Goal: Task Accomplishment & Management: Manage account settings

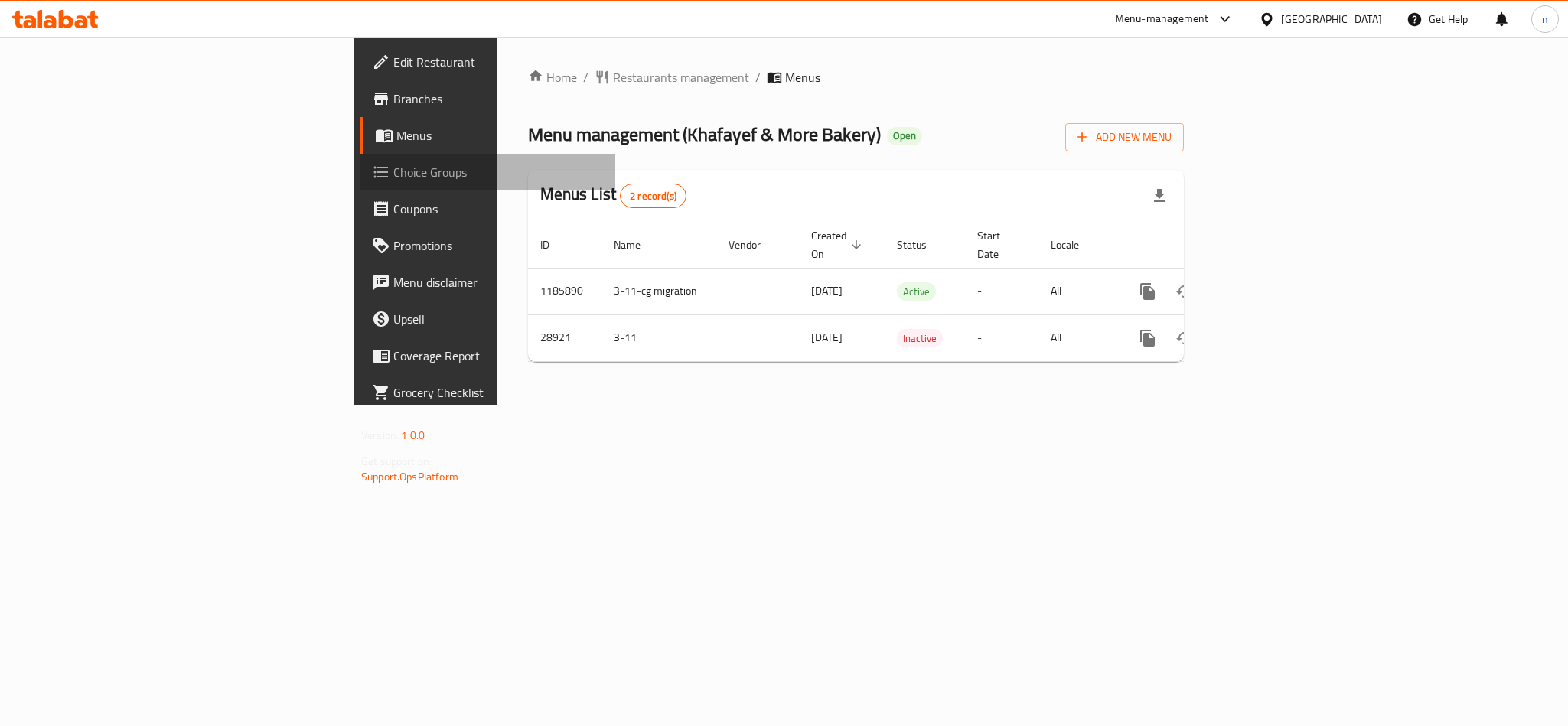
click at [394, 164] on span "Choice Groups" at bounding box center [498, 172] width 209 height 18
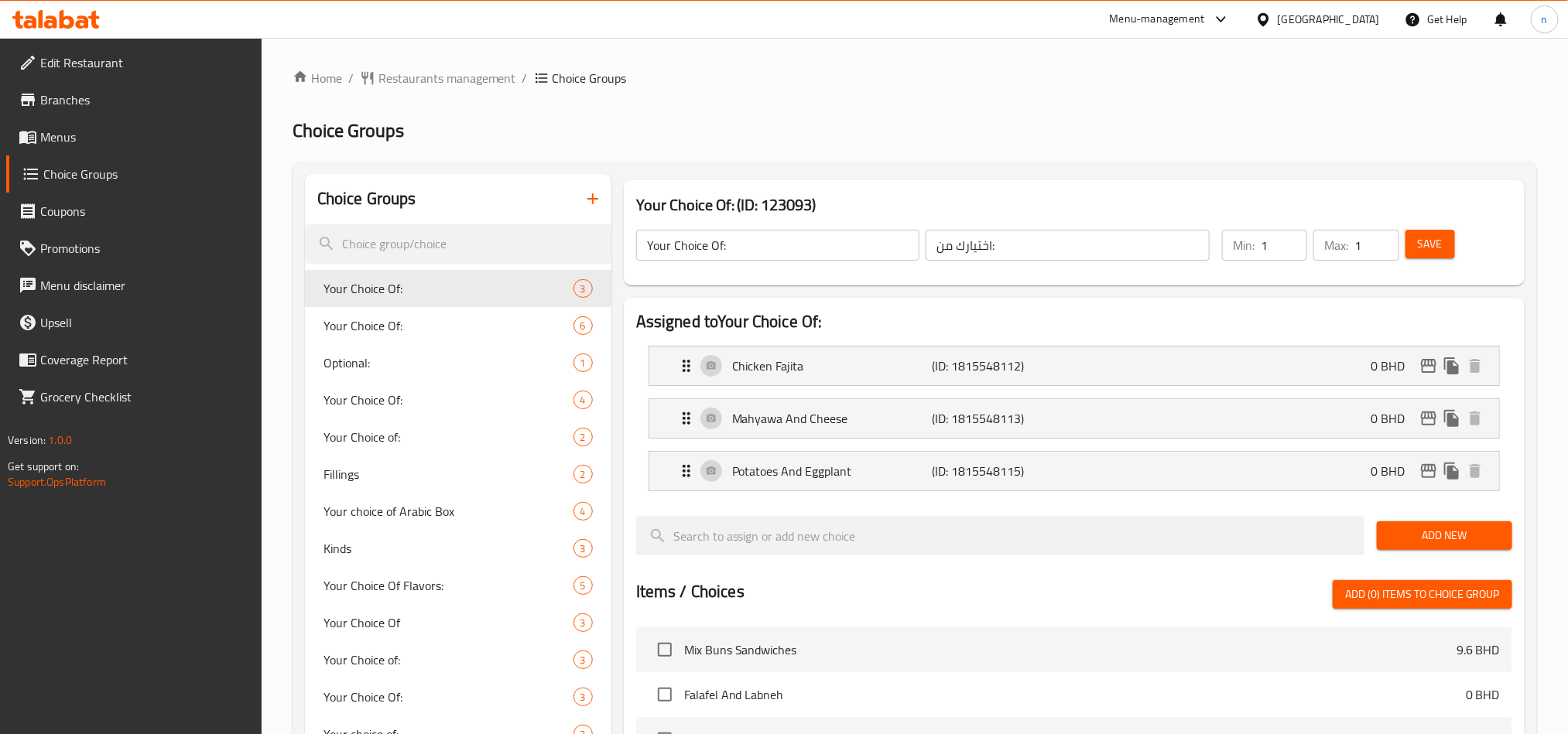
click at [429, 198] on div "Choice Groups" at bounding box center [458, 199] width 307 height 50
click at [420, 244] on input "search" at bounding box center [458, 244] width 307 height 40
paste input "Your choice of:"
type input "Your choice of:"
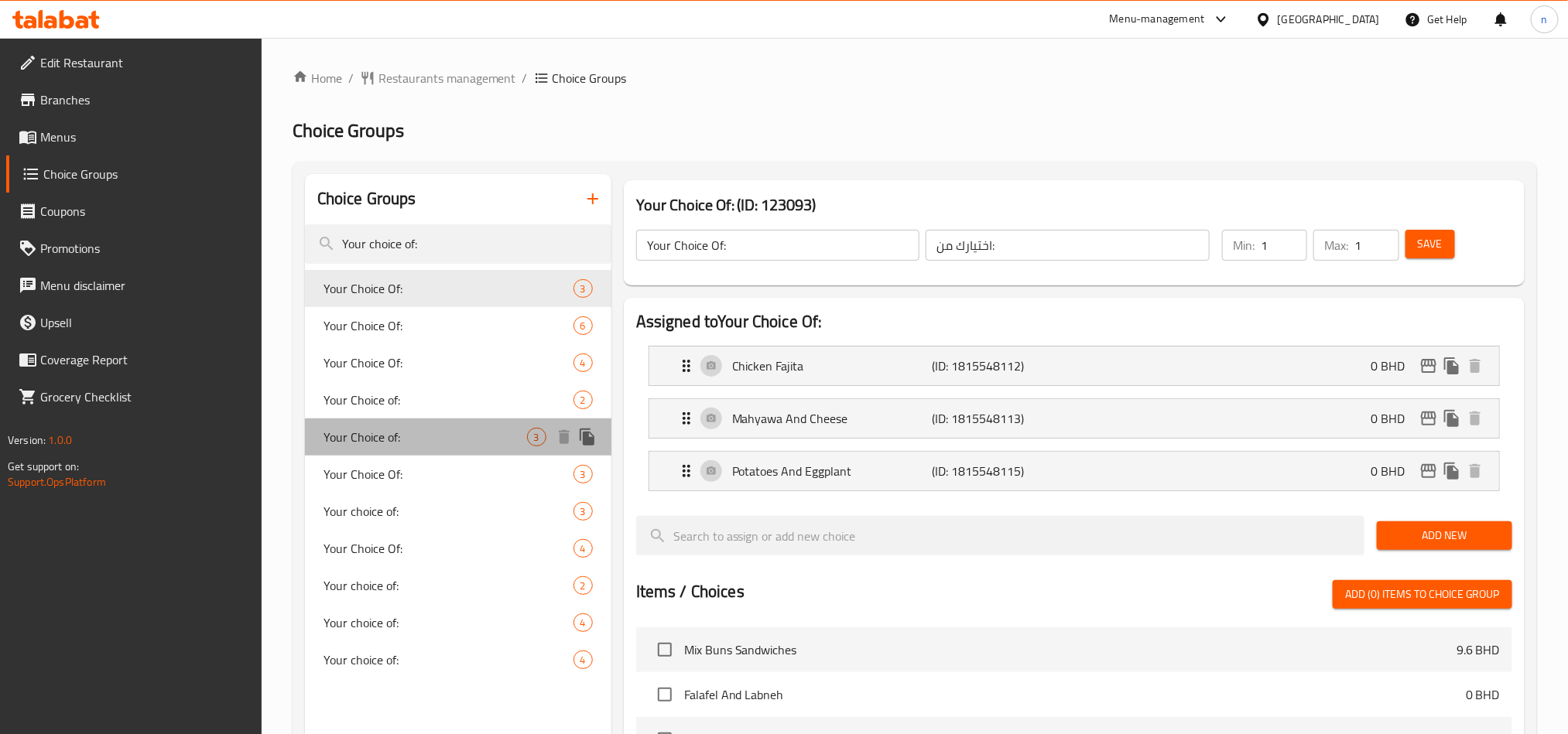
click at [405, 439] on span "Your Choice of:" at bounding box center [425, 437] width 203 height 19
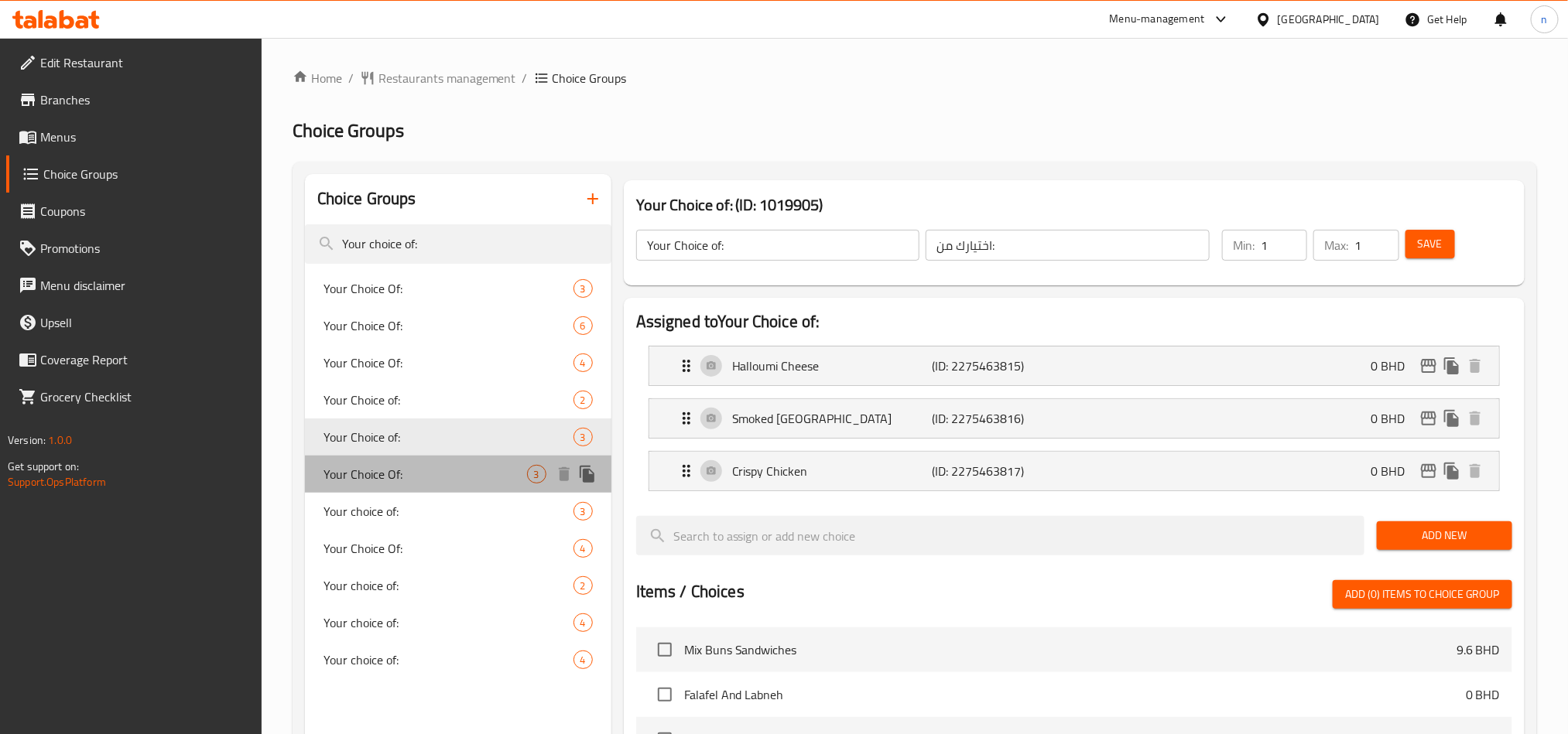
click at [402, 474] on span "Your Choice Of:" at bounding box center [425, 474] width 203 height 19
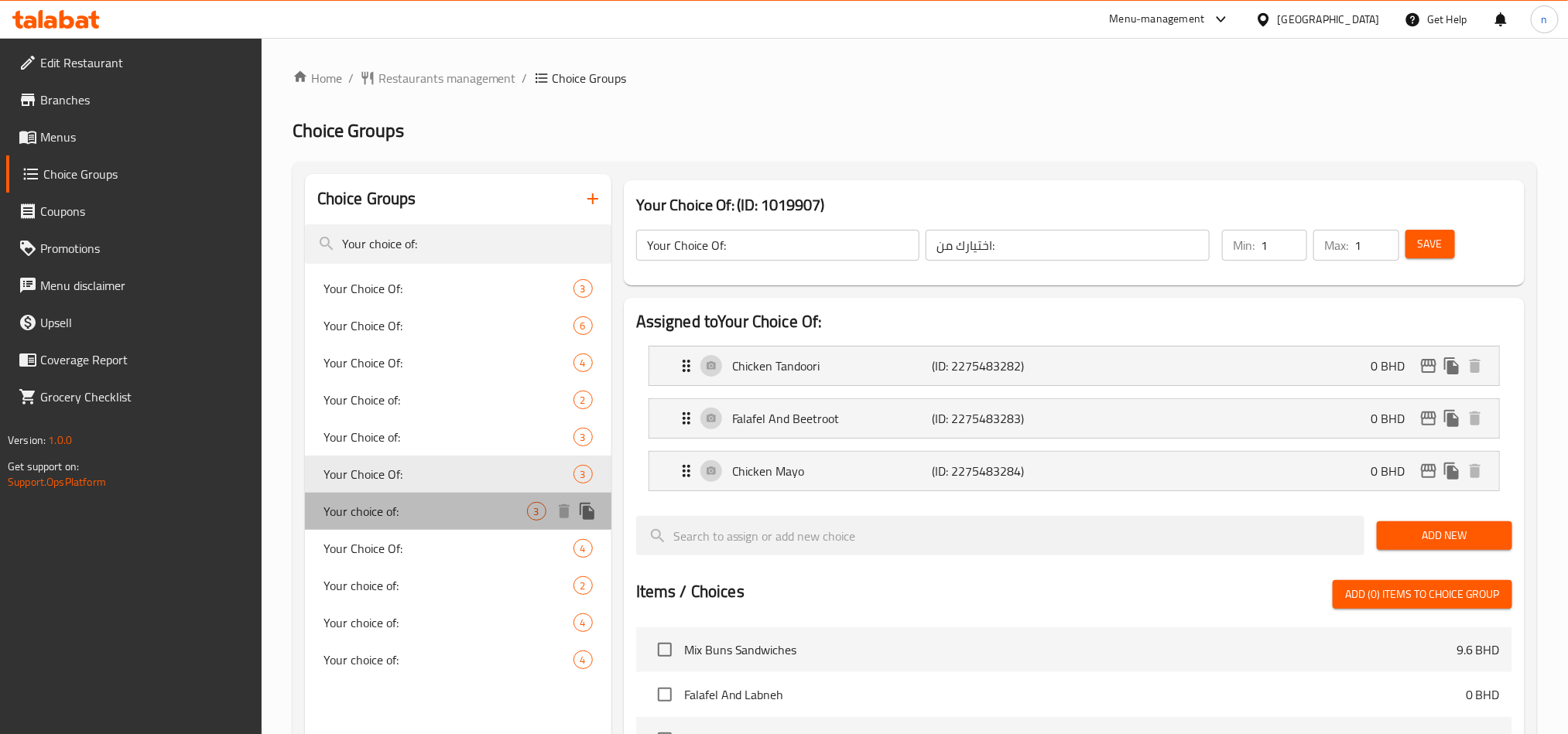
click at [402, 510] on span "Your choice of:" at bounding box center [425, 511] width 203 height 19
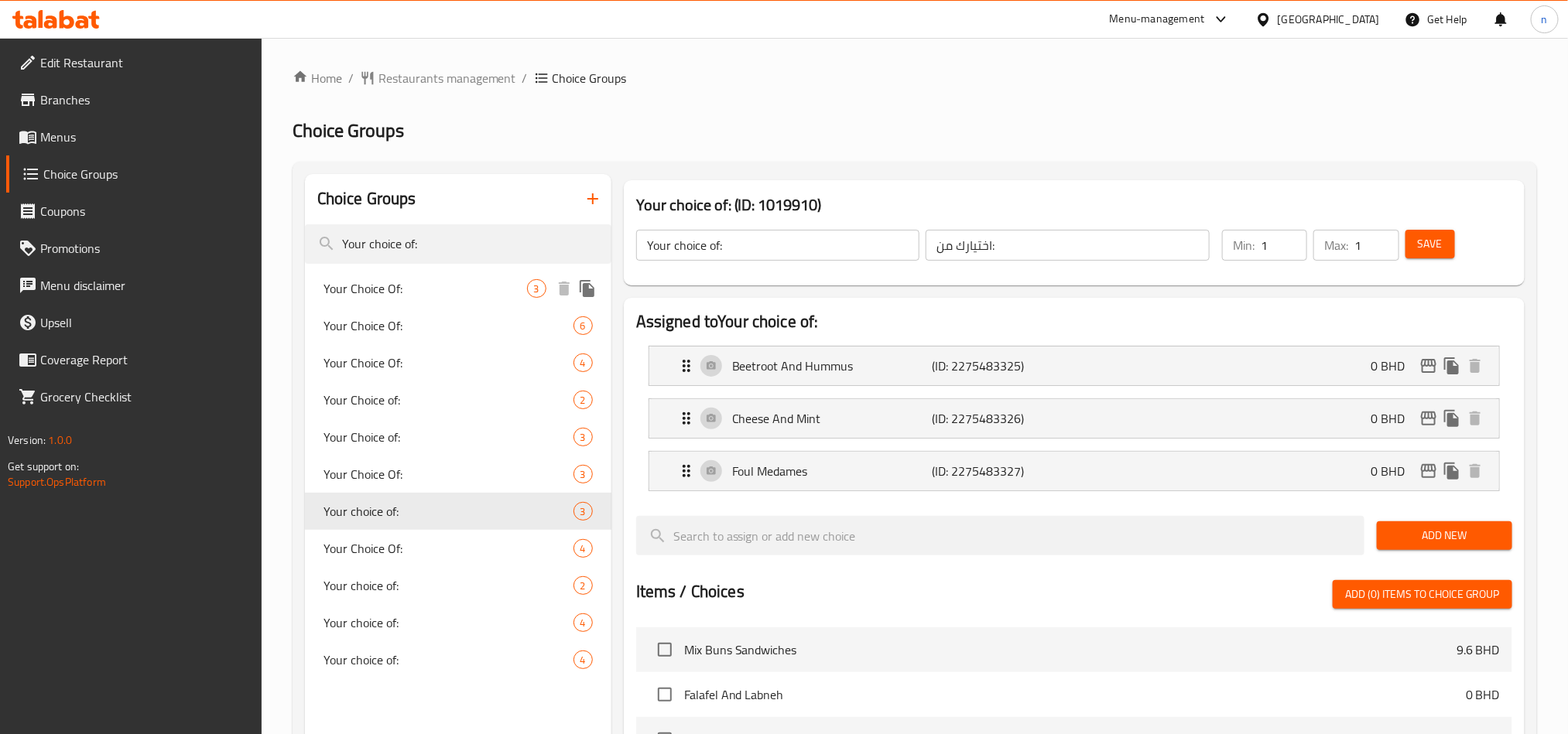
click at [405, 291] on span "Your Choice Of:" at bounding box center [425, 289] width 203 height 19
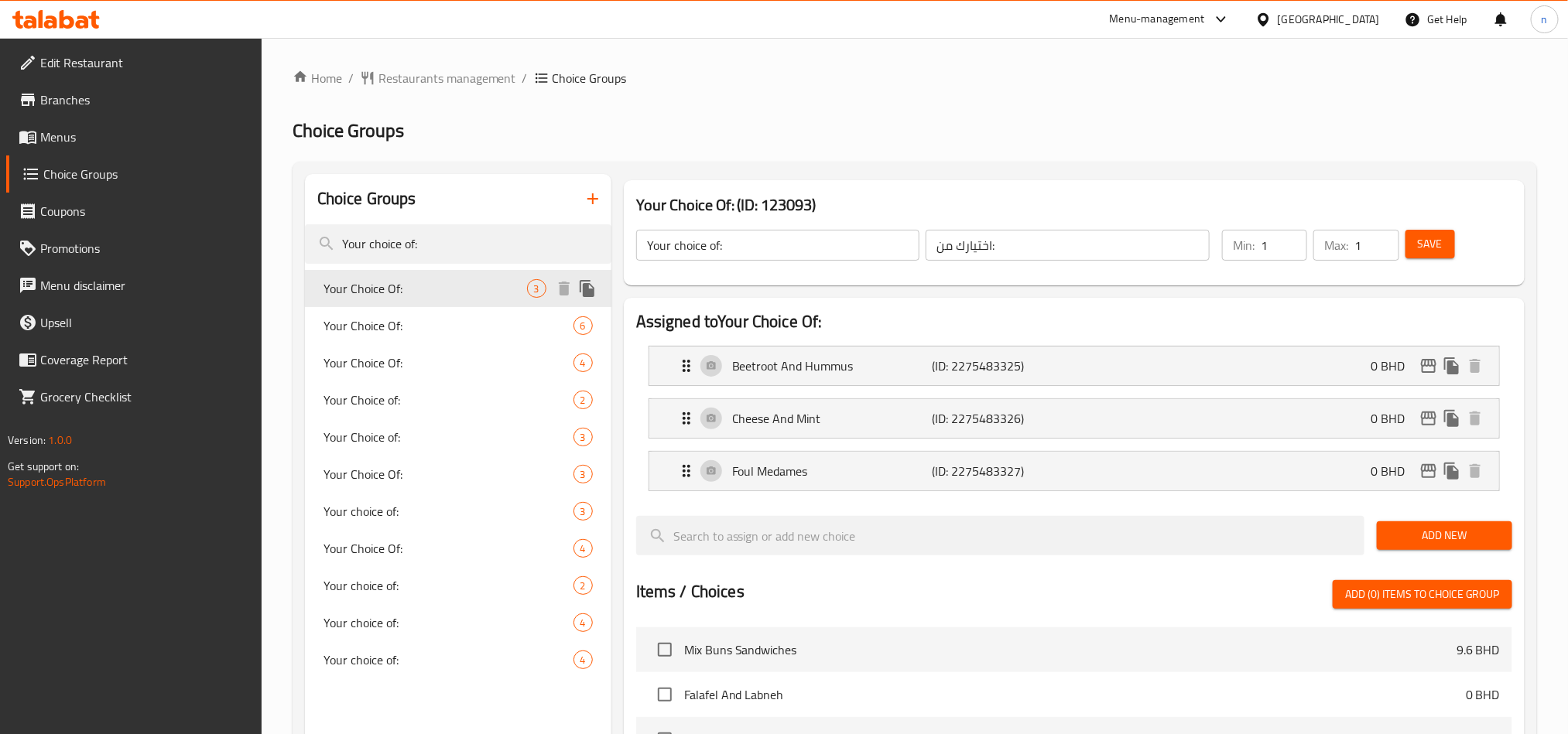
type input "Your Choice Of:"
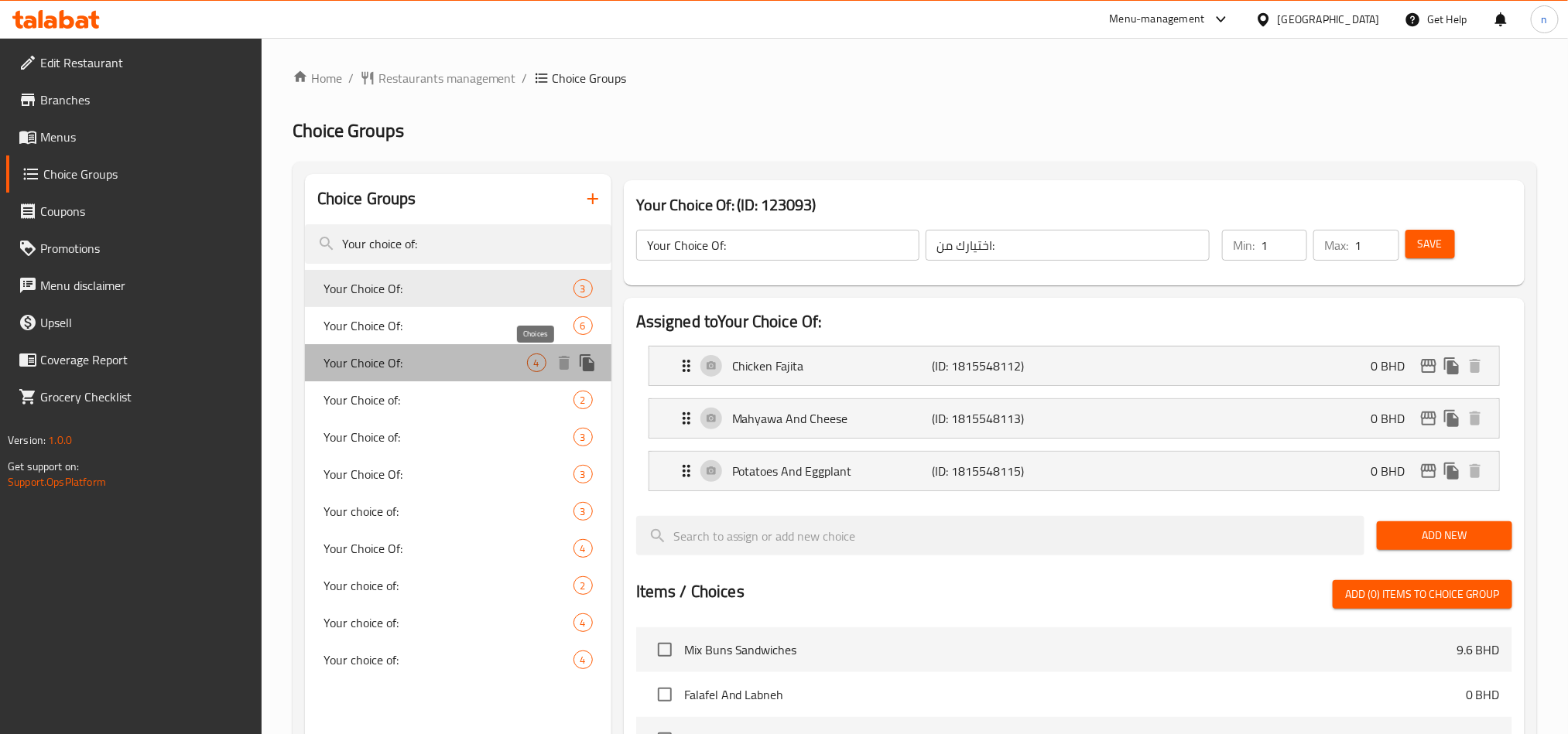
click at [535, 365] on span "4" at bounding box center [536, 362] width 18 height 14
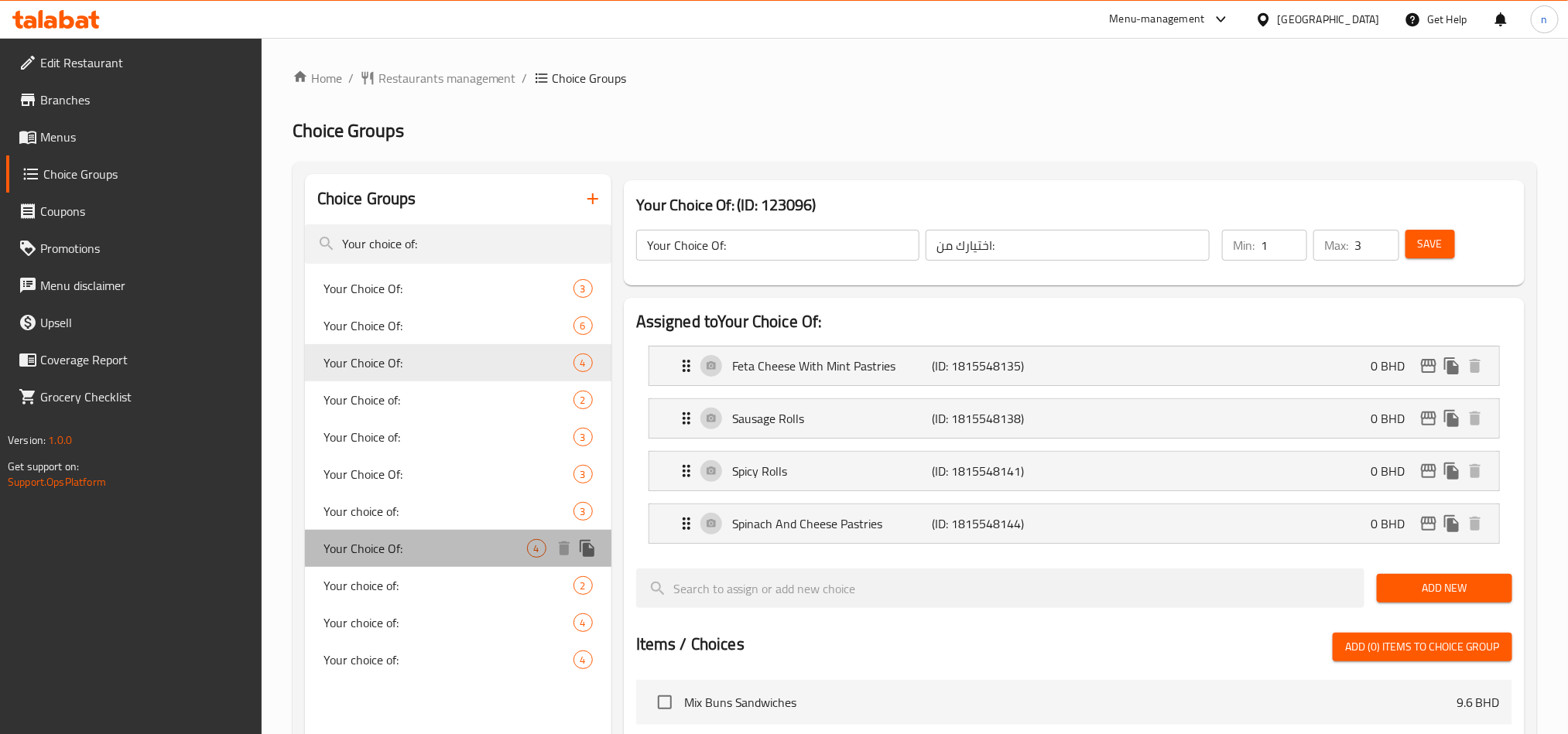
click at [446, 548] on span "Your Choice Of:" at bounding box center [425, 549] width 203 height 19
type input "1"
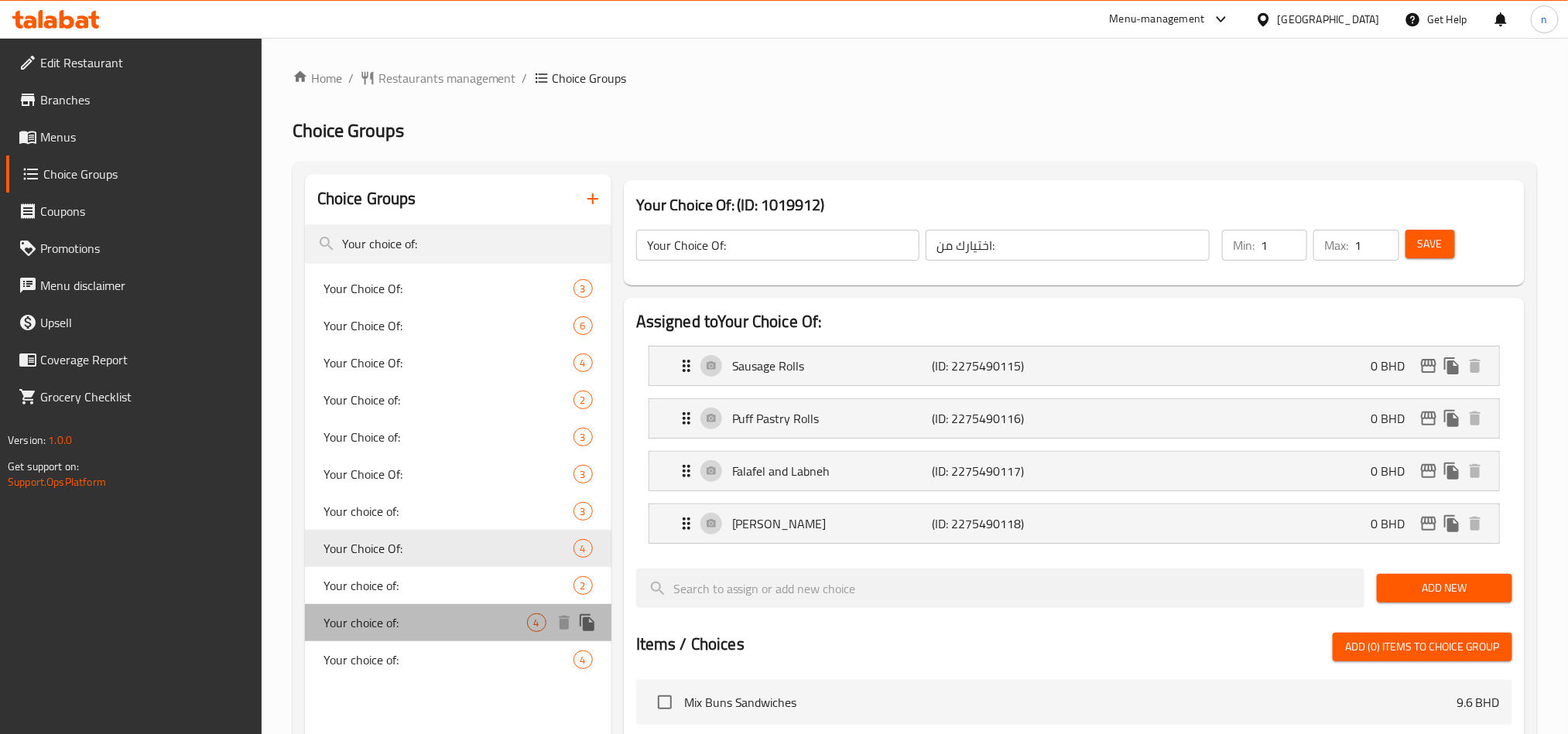
click at [453, 620] on span "Your choice of:" at bounding box center [425, 623] width 203 height 19
type input "Your choice of:"
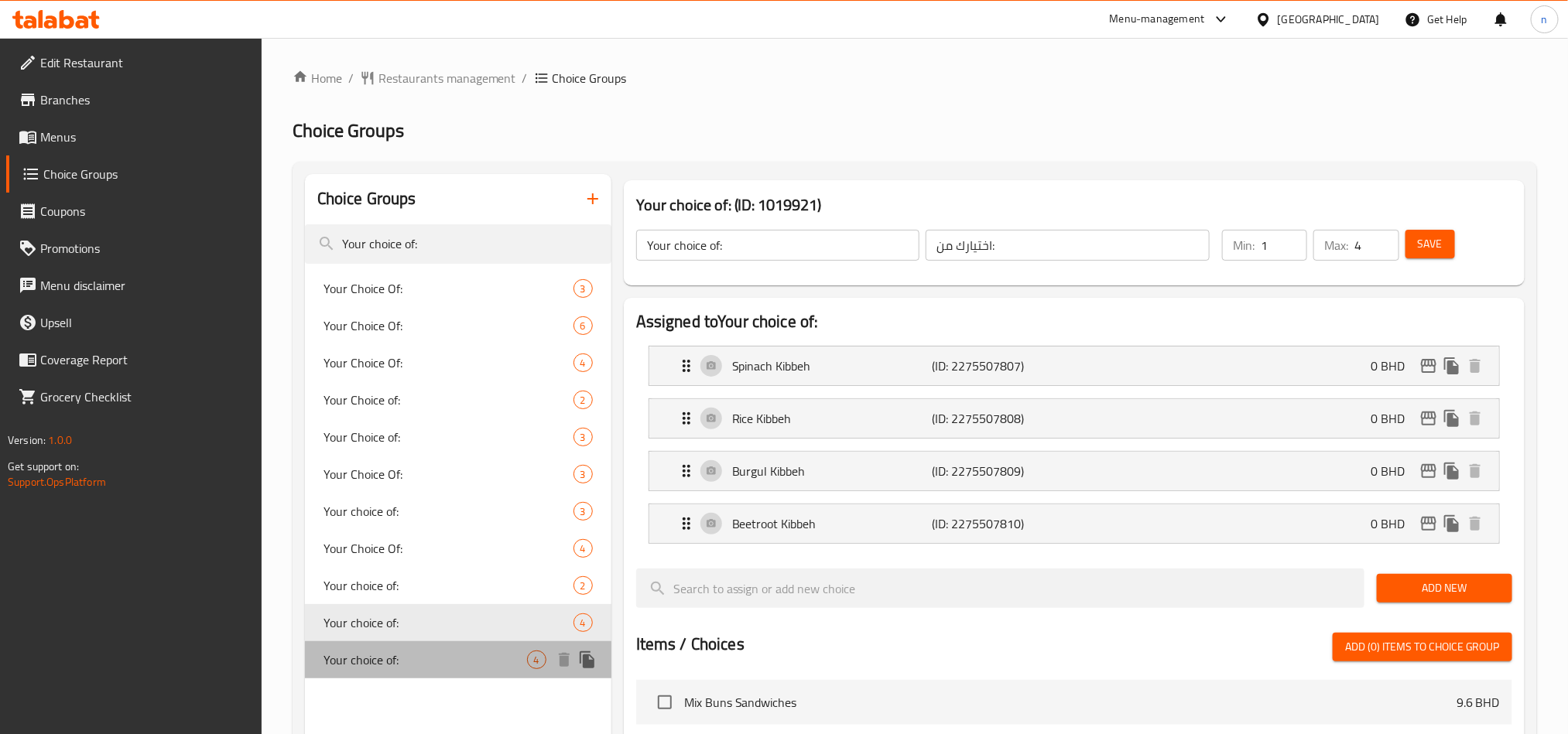
click at [452, 652] on span "Your choice of:" at bounding box center [425, 660] width 203 height 19
type input "1"
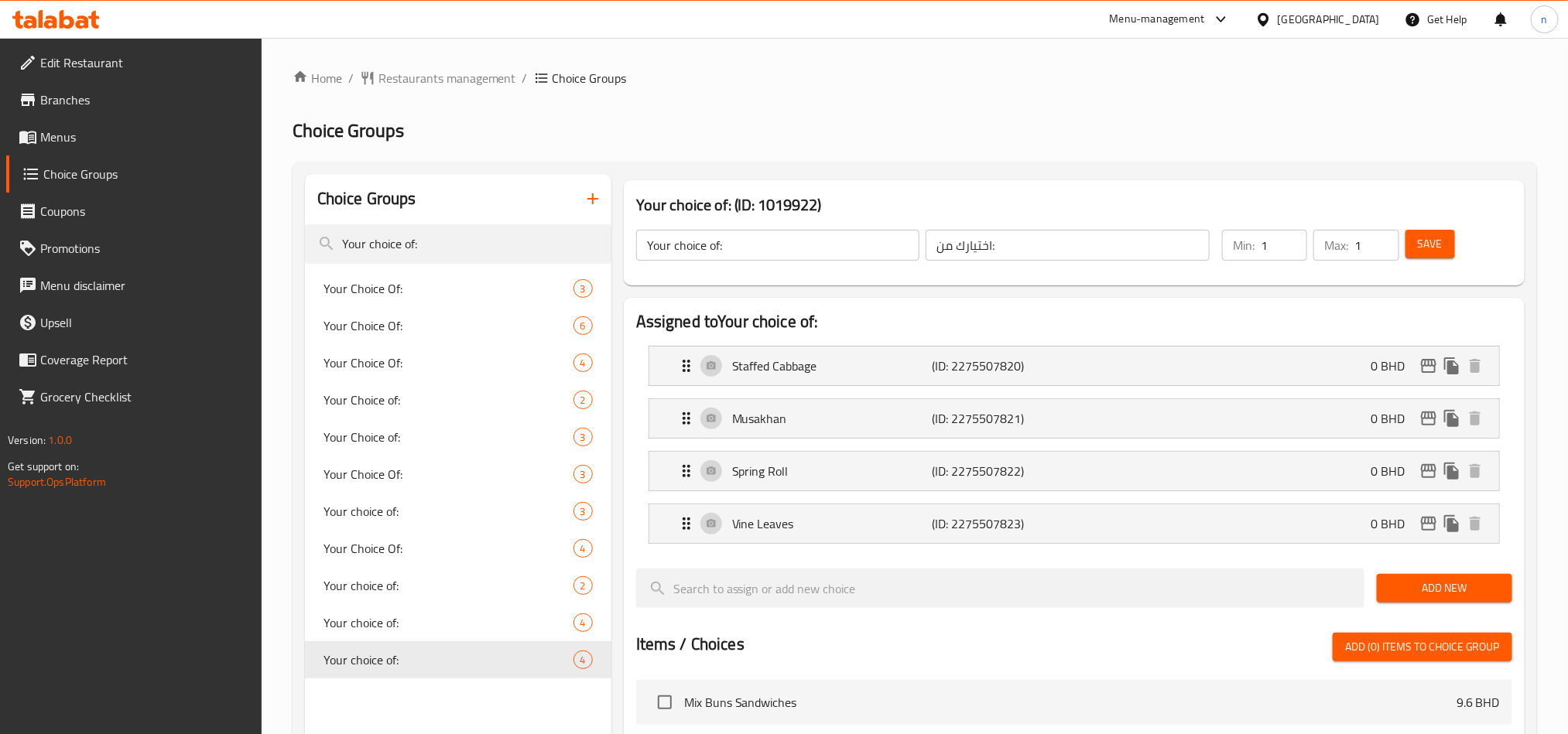
click at [1350, 17] on div "[GEOGRAPHIC_DATA]" at bounding box center [1329, 19] width 103 height 17
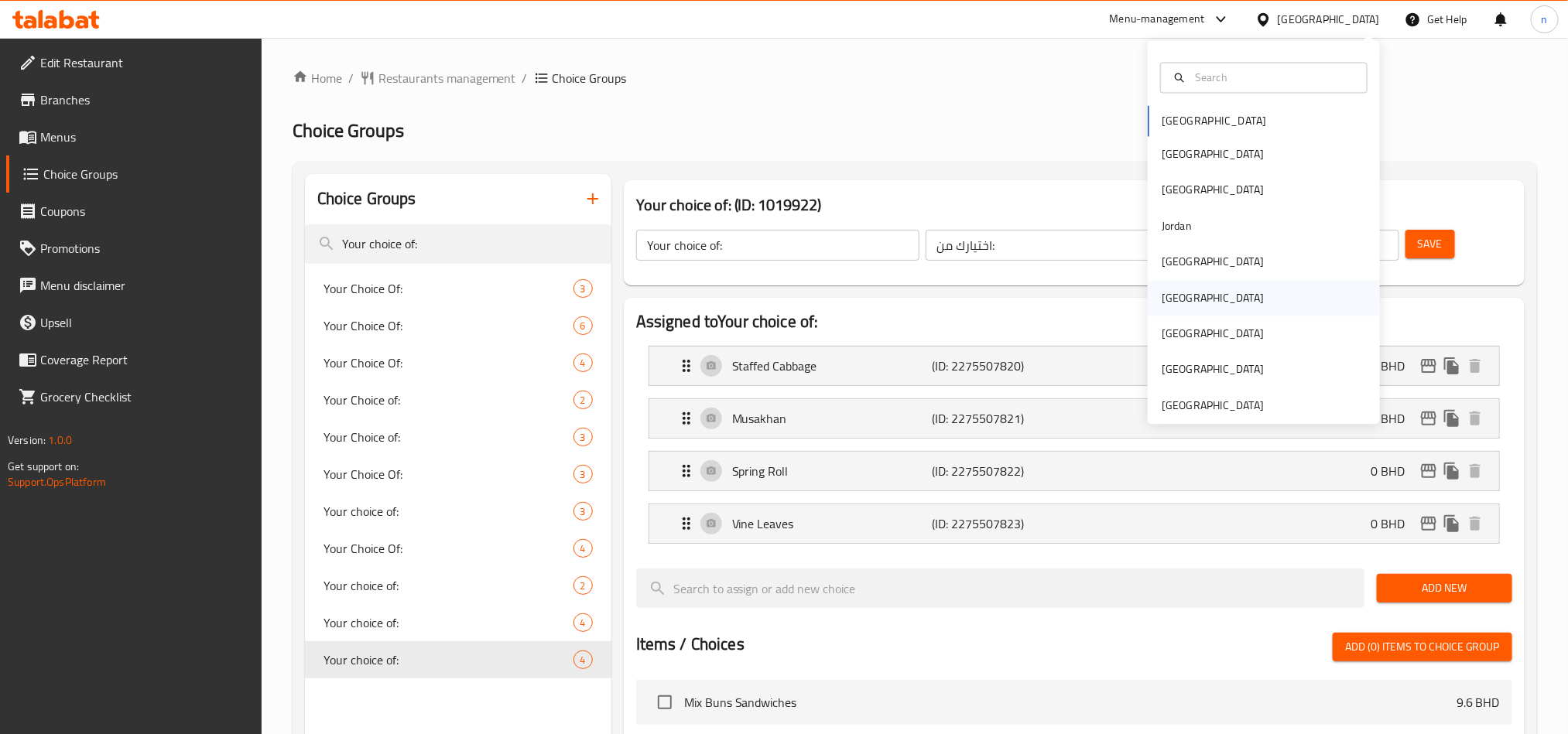
click at [1208, 301] on div "[GEOGRAPHIC_DATA]" at bounding box center [1264, 298] width 232 height 36
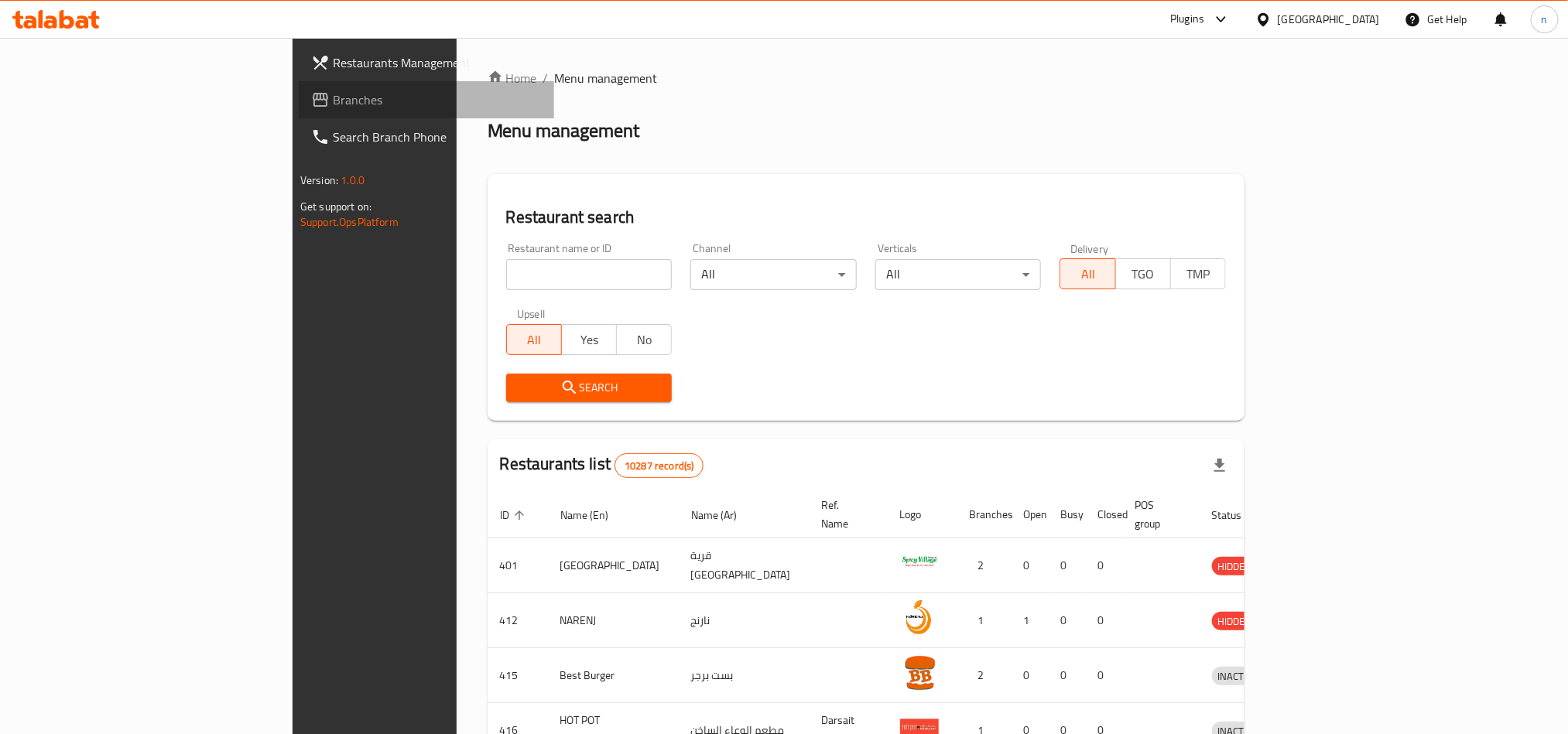
drag, startPoint x: 147, startPoint y: 108, endPoint x: 9, endPoint y: 125, distance: 139.0
click at [333, 108] on span "Branches" at bounding box center [437, 100] width 209 height 19
